Goal: Browse casually

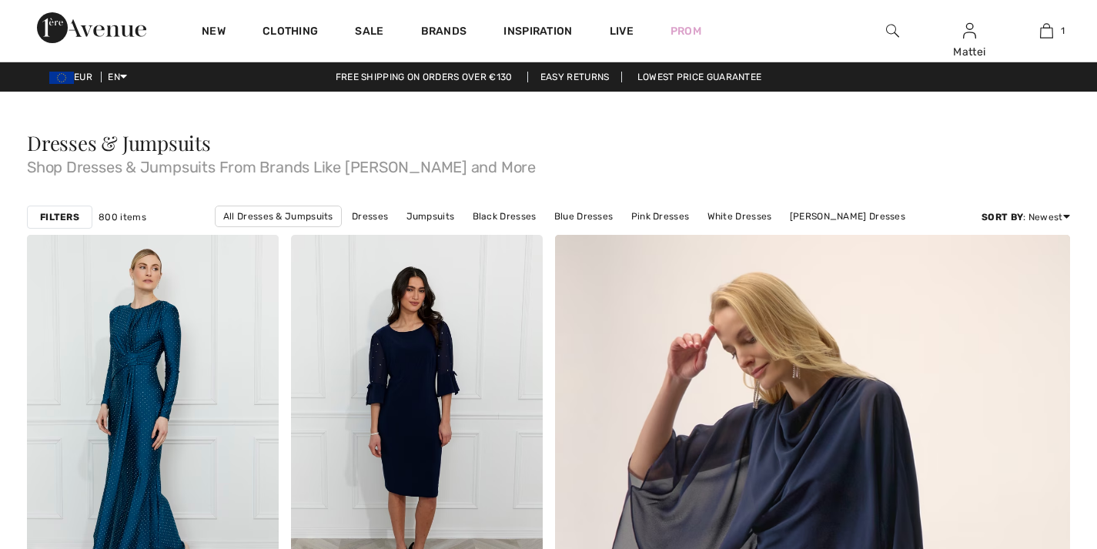
checkbox input "true"
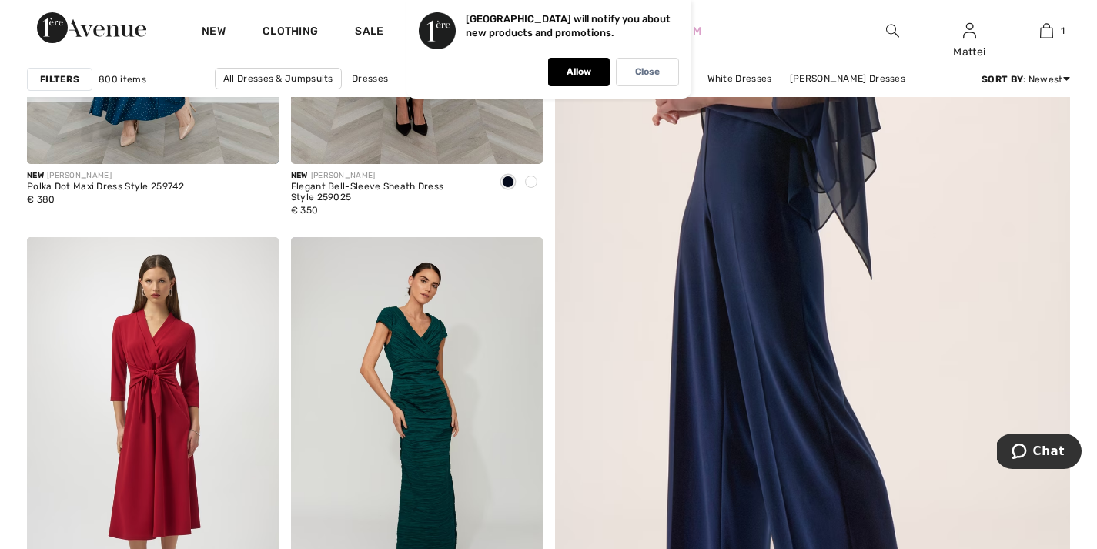
scroll to position [446, 0]
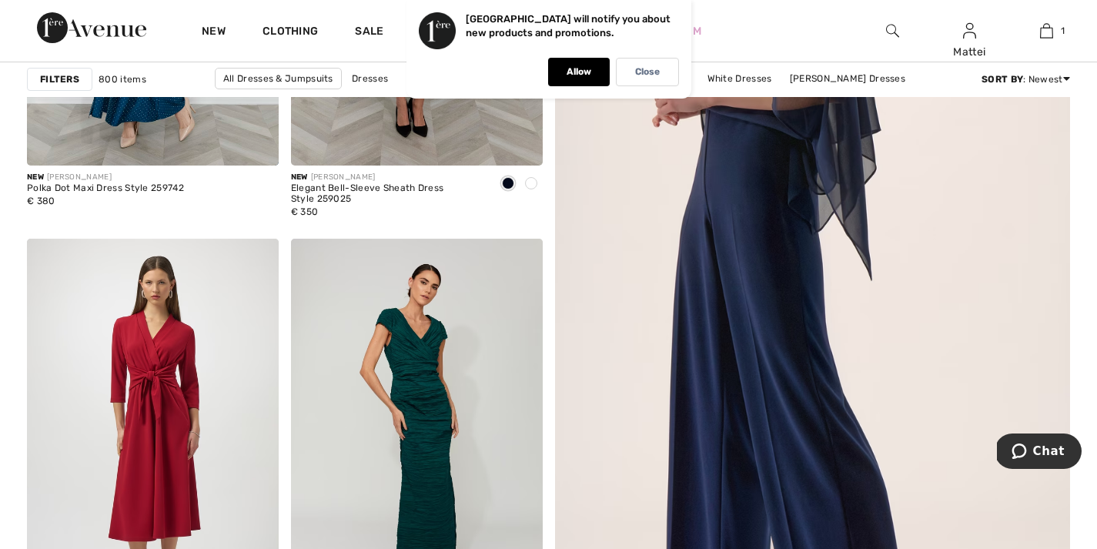
click at [723, 266] on img at bounding box center [812, 251] width 618 height 927
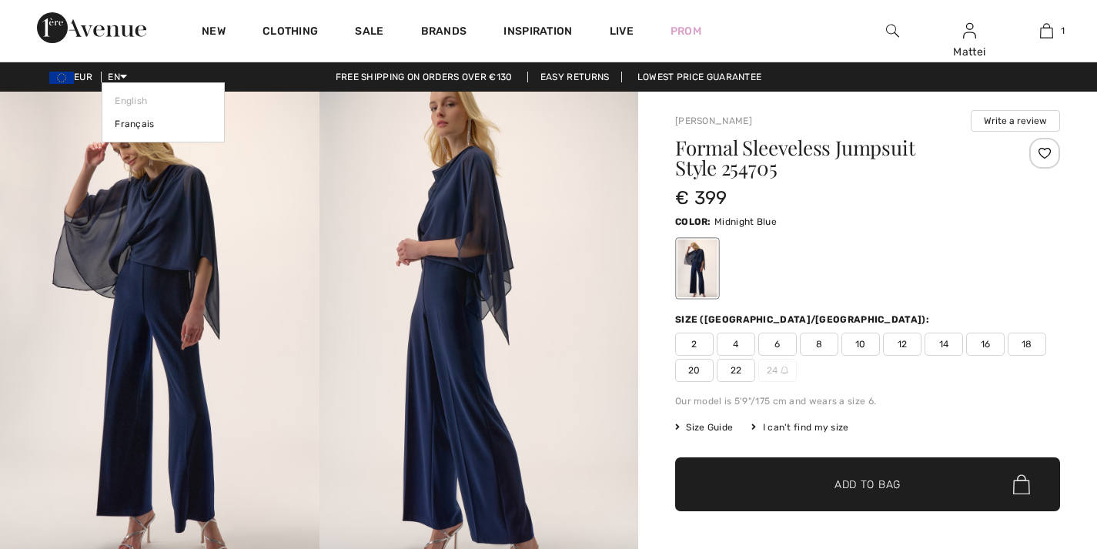
checkbox input "true"
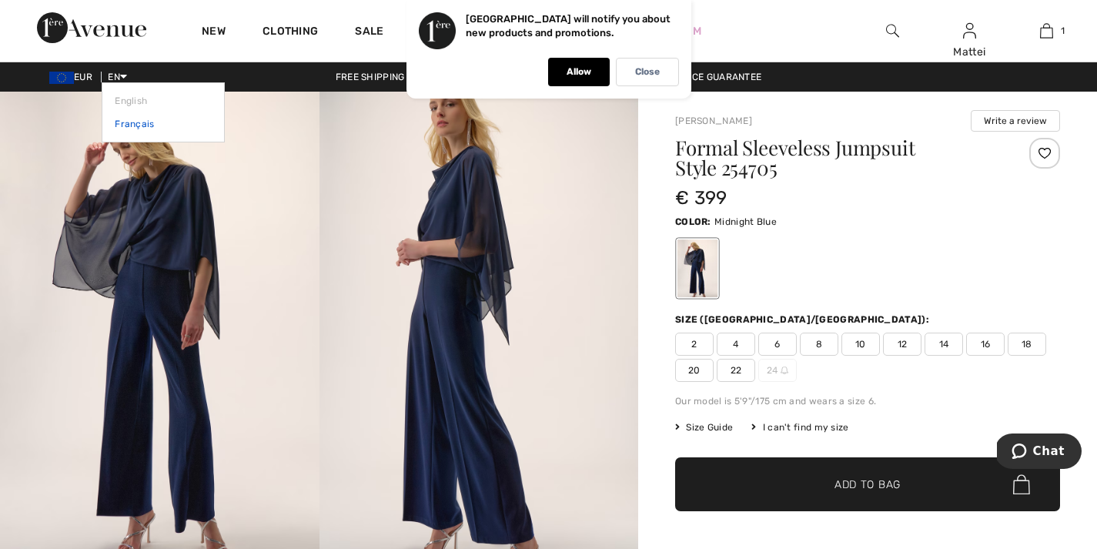
click at [140, 122] on link "Français" at bounding box center [163, 123] width 97 height 23
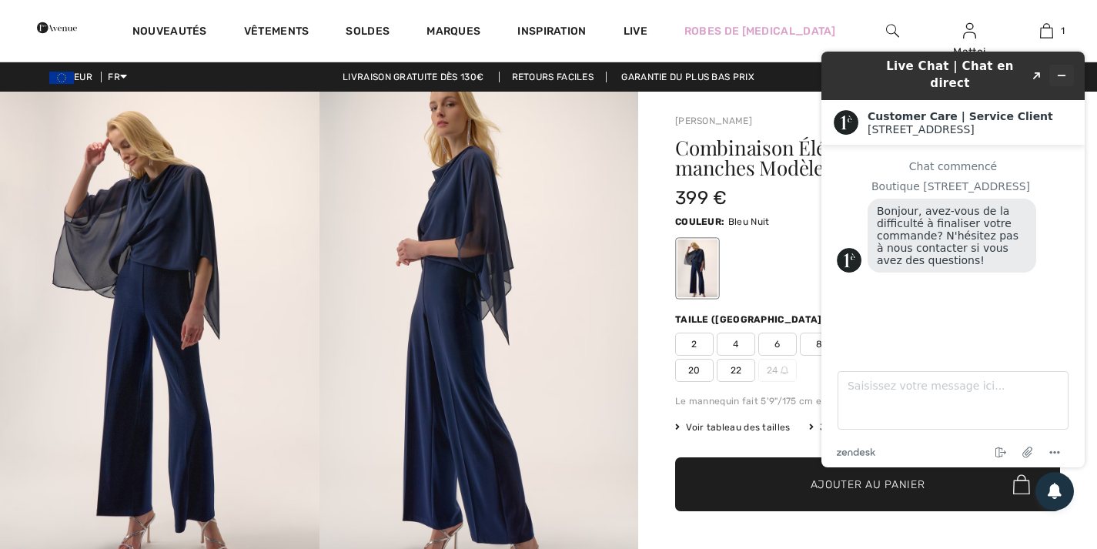
click at [1065, 70] on icon "Réduire le widget" at bounding box center [1061, 75] width 11 height 11
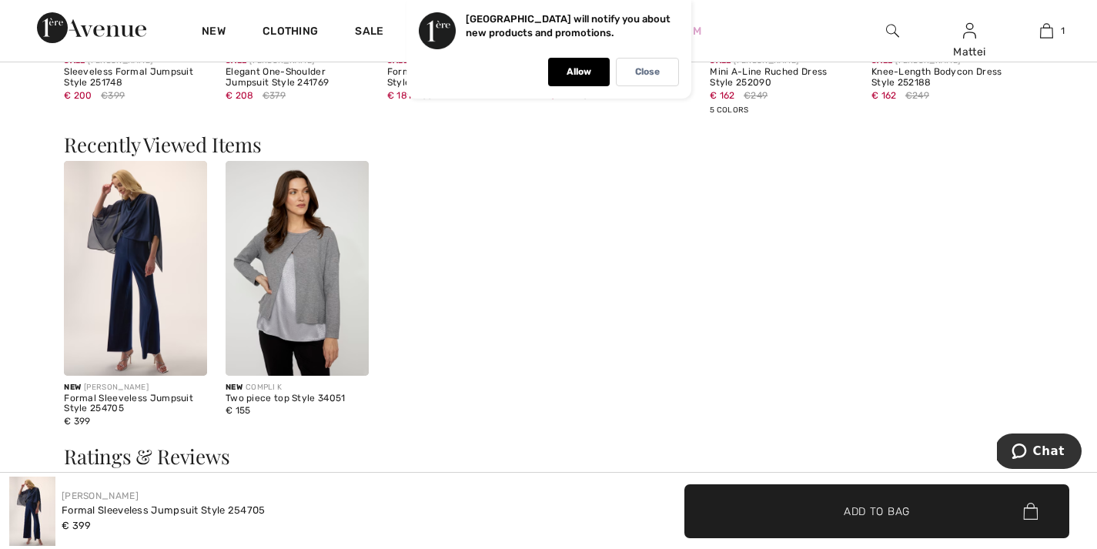
scroll to position [1485, 0]
click at [294, 253] on img at bounding box center [297, 267] width 143 height 215
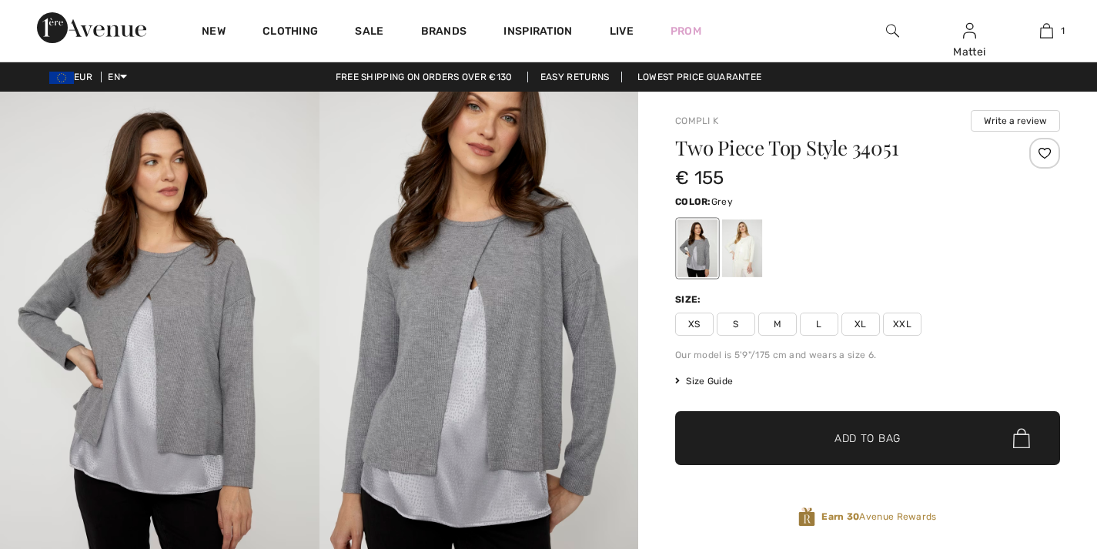
checkbox input "true"
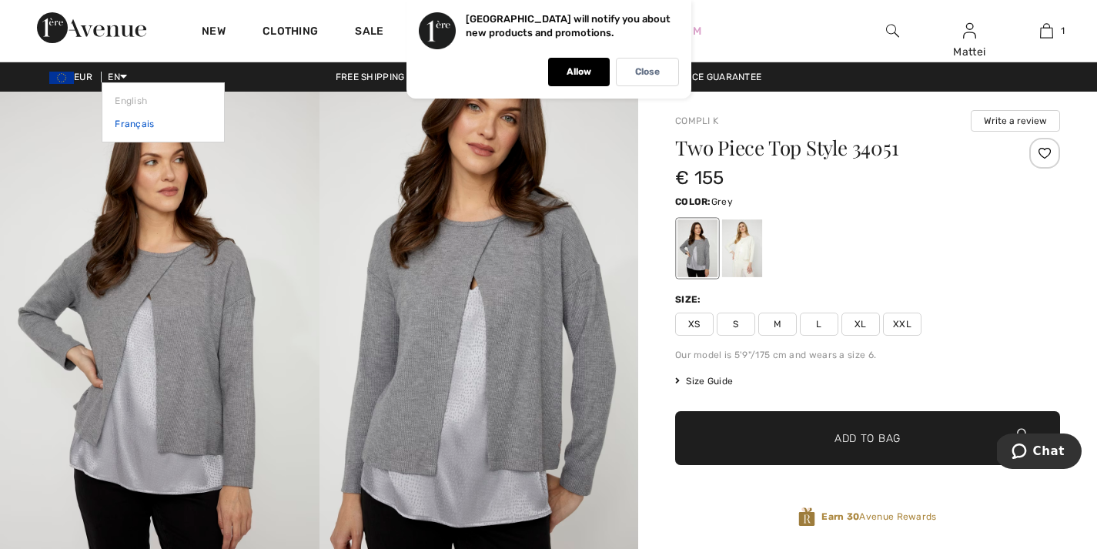
click at [139, 125] on link "Français" at bounding box center [163, 123] width 97 height 23
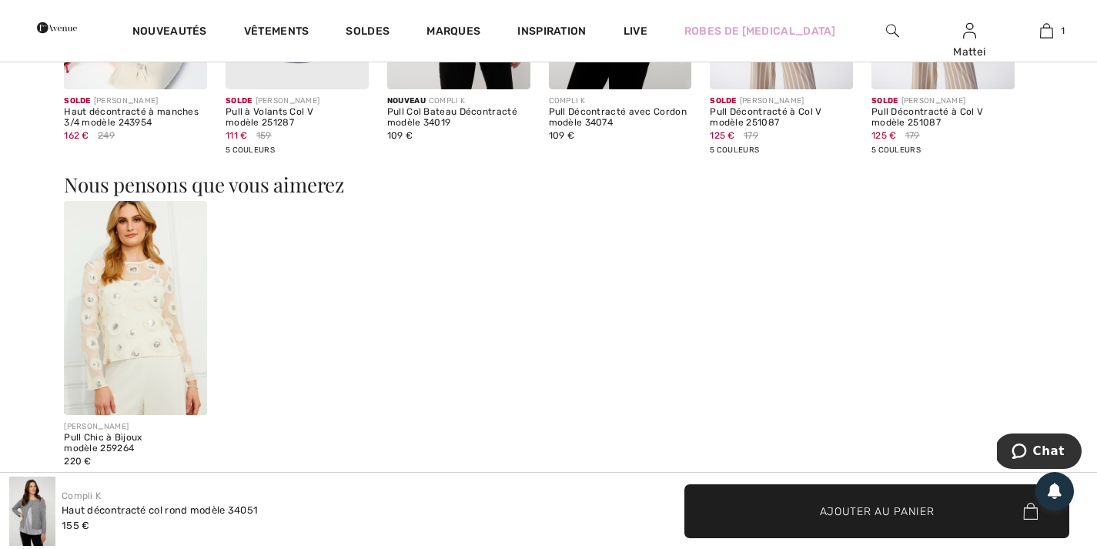
scroll to position [1123, 0]
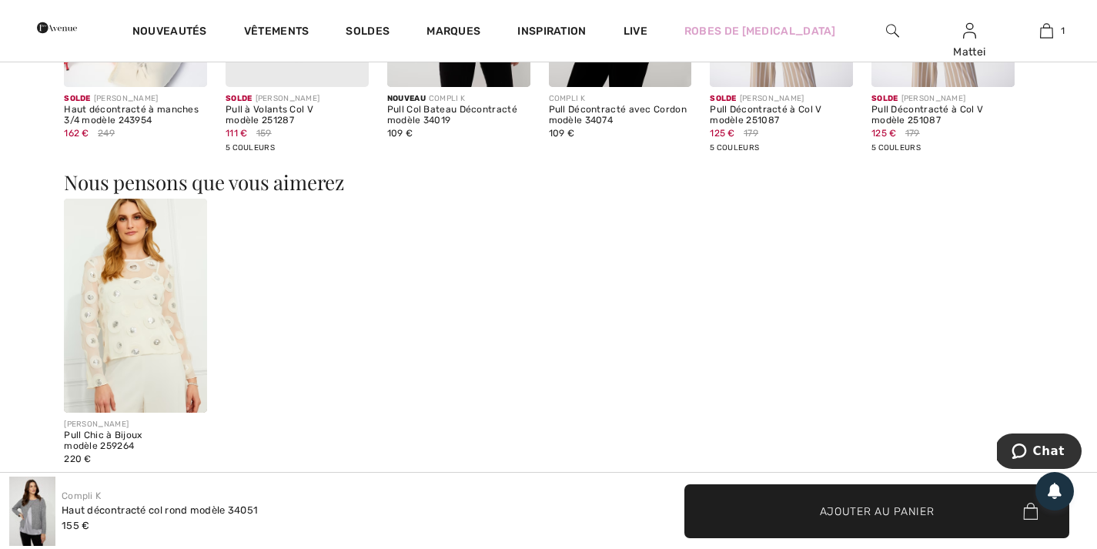
click at [129, 291] on img at bounding box center [135, 306] width 143 height 215
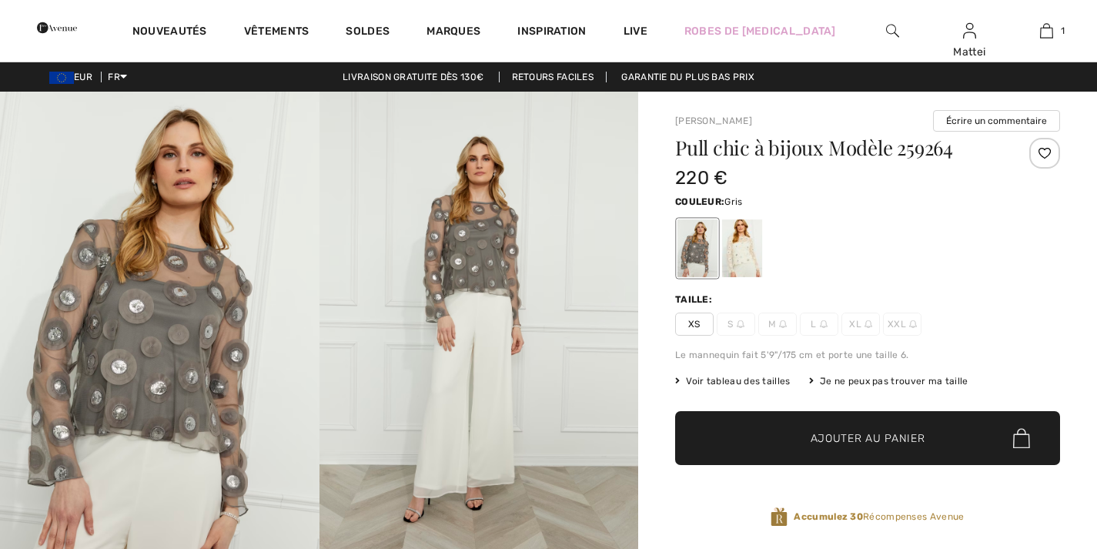
checkbox input "true"
click at [176, 308] on img at bounding box center [159, 331] width 319 height 479
